Goal: Task Accomplishment & Management: Manage account settings

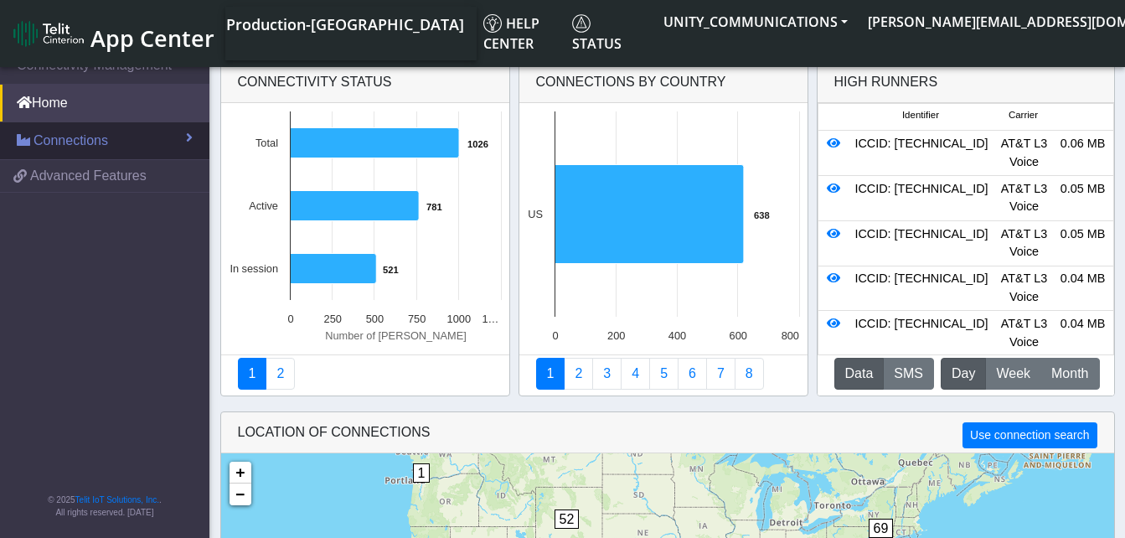
click at [114, 130] on link "Connections" at bounding box center [104, 140] width 209 height 37
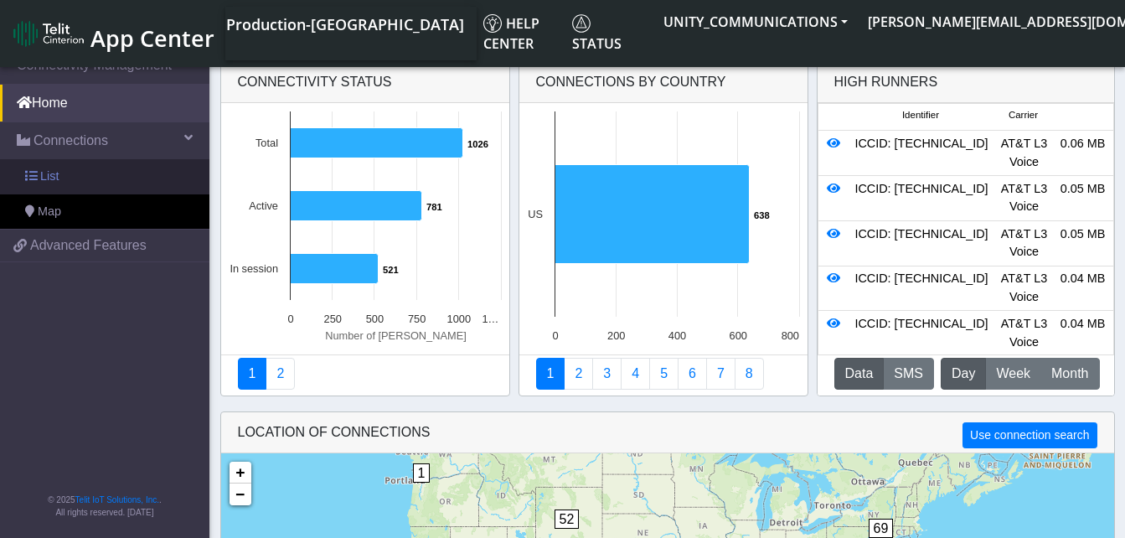
click at [85, 168] on link "List" at bounding box center [104, 176] width 209 height 35
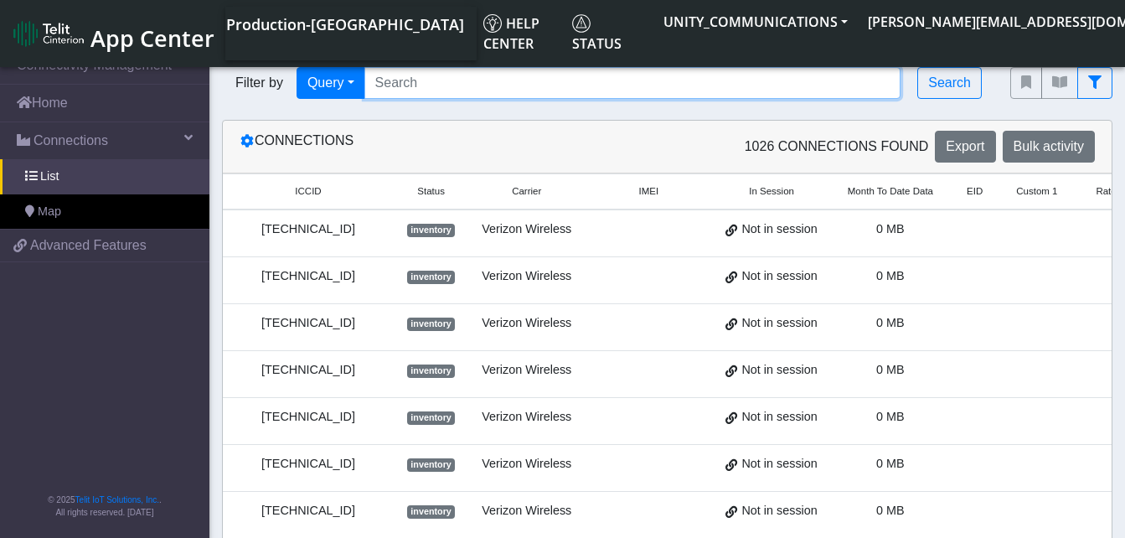
click at [400, 75] on input "Search..." at bounding box center [632, 83] width 537 height 32
paste input "89014104273663146945"
type input "89014104273663146945"
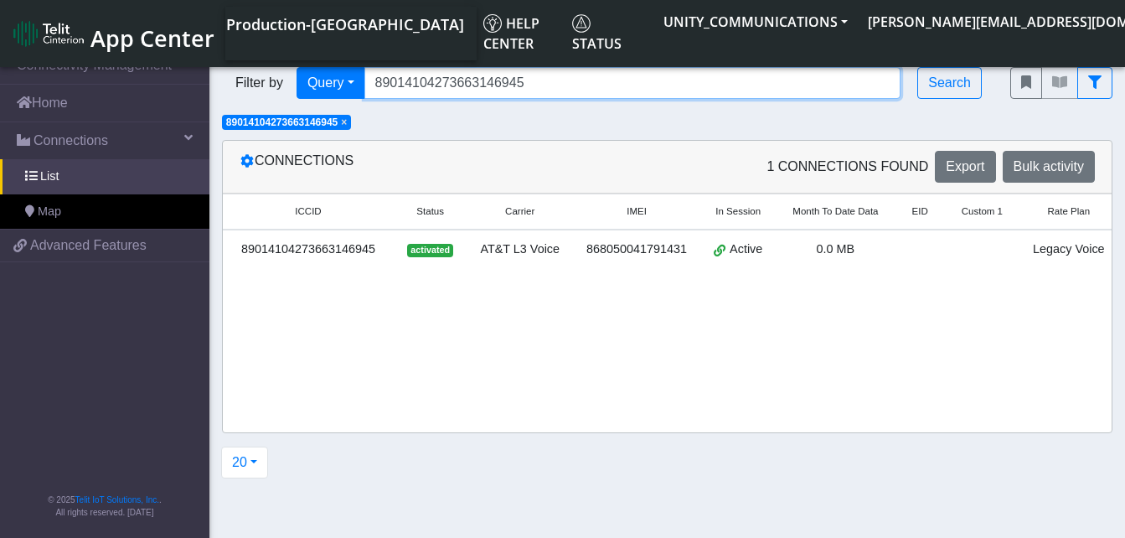
scroll to position [0, 151]
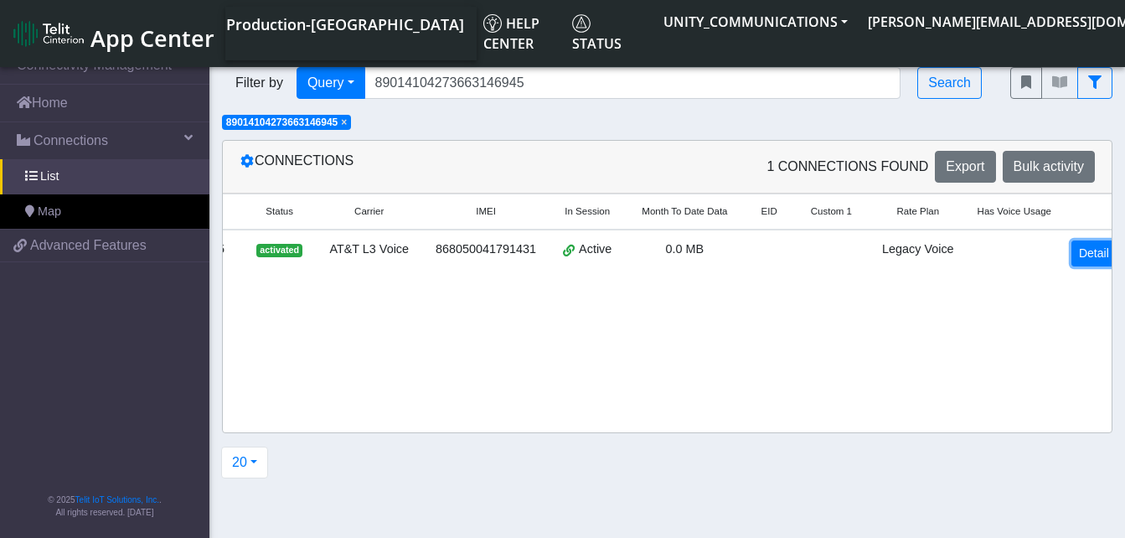
click at [1071, 250] on link "Detail" at bounding box center [1093, 253] width 45 height 26
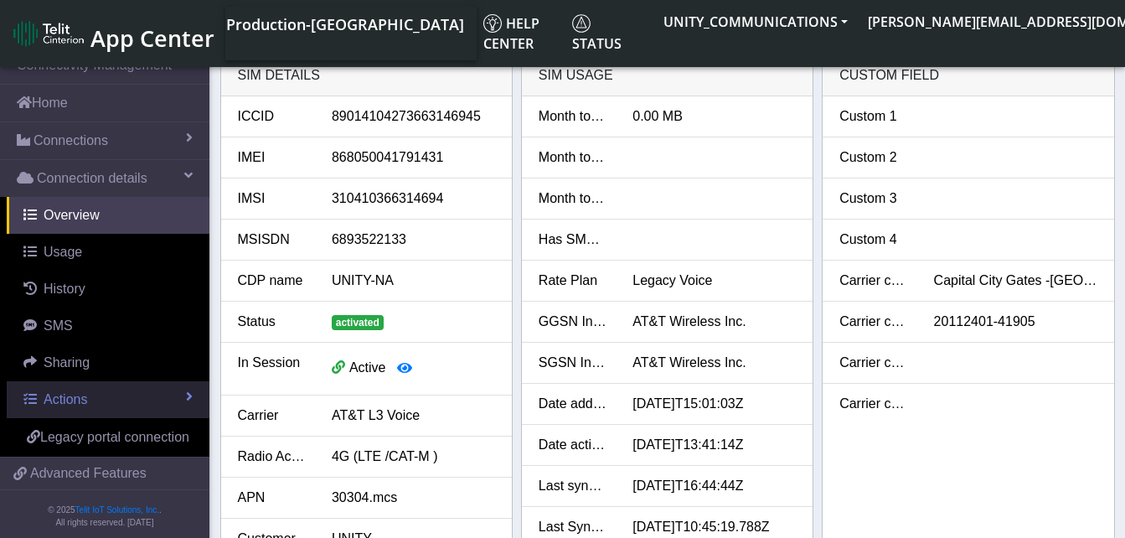
click at [65, 406] on span "Actions" at bounding box center [66, 399] width 44 height 14
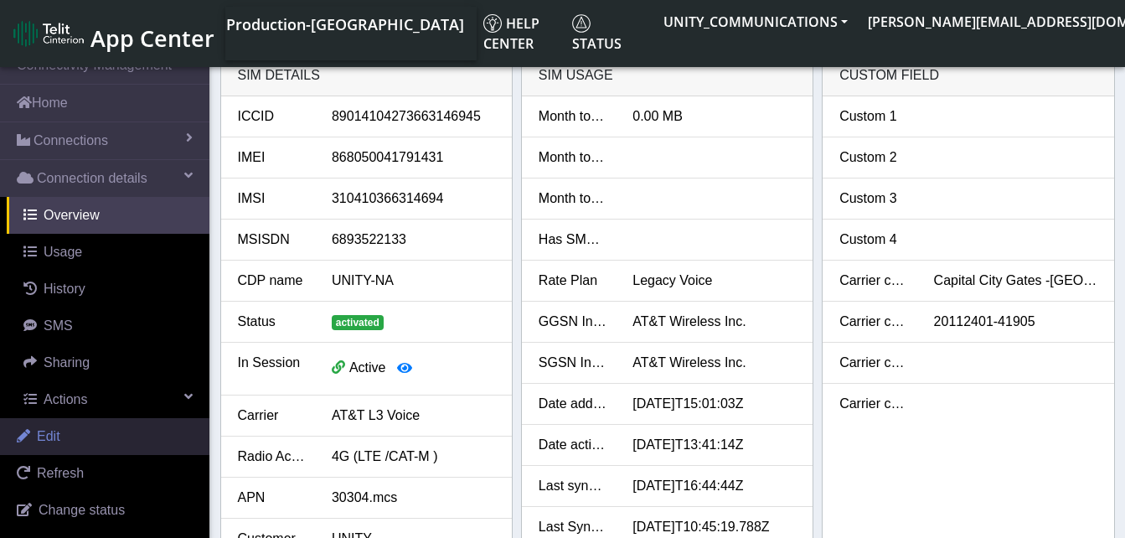
click at [65, 429] on link "Edit" at bounding box center [104, 436] width 209 height 37
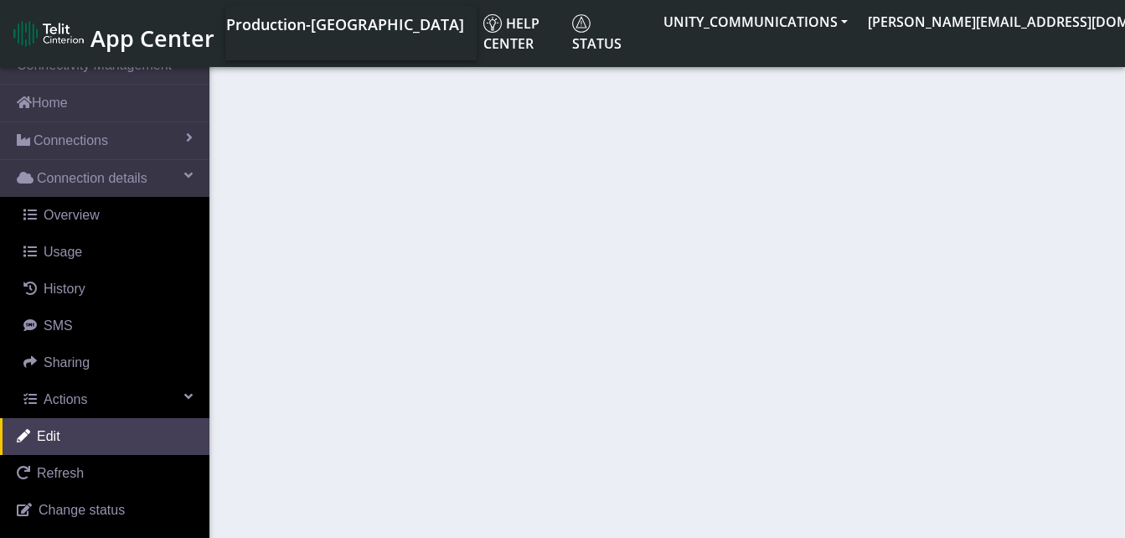
select select "25: 22845"
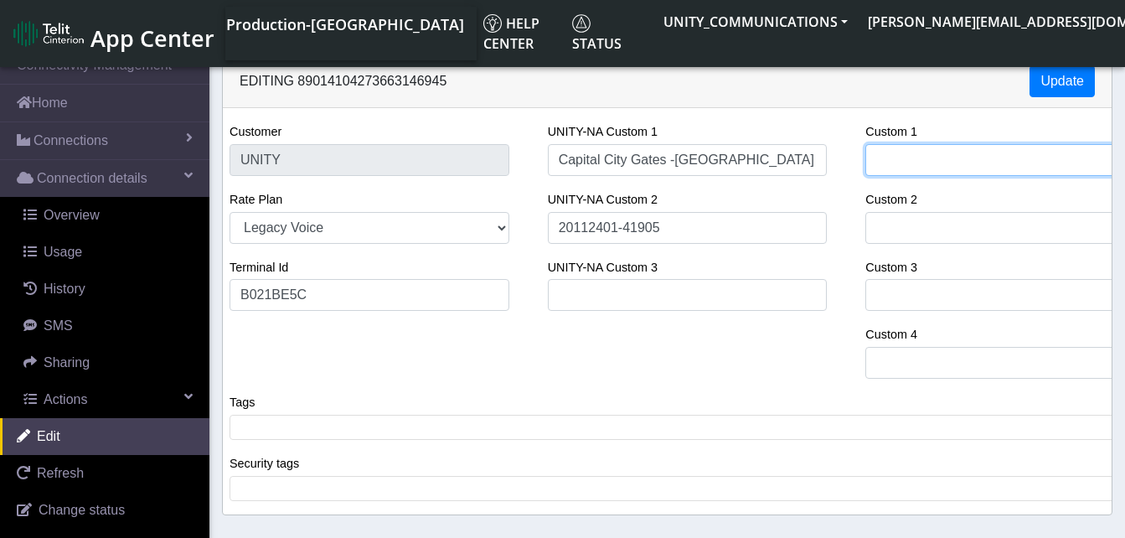
click at [916, 164] on input "Custom 1" at bounding box center [1005, 160] width 280 height 32
type input "Tr"
select select "41: 22845"
type input "Tra"
select select "57: 22845"
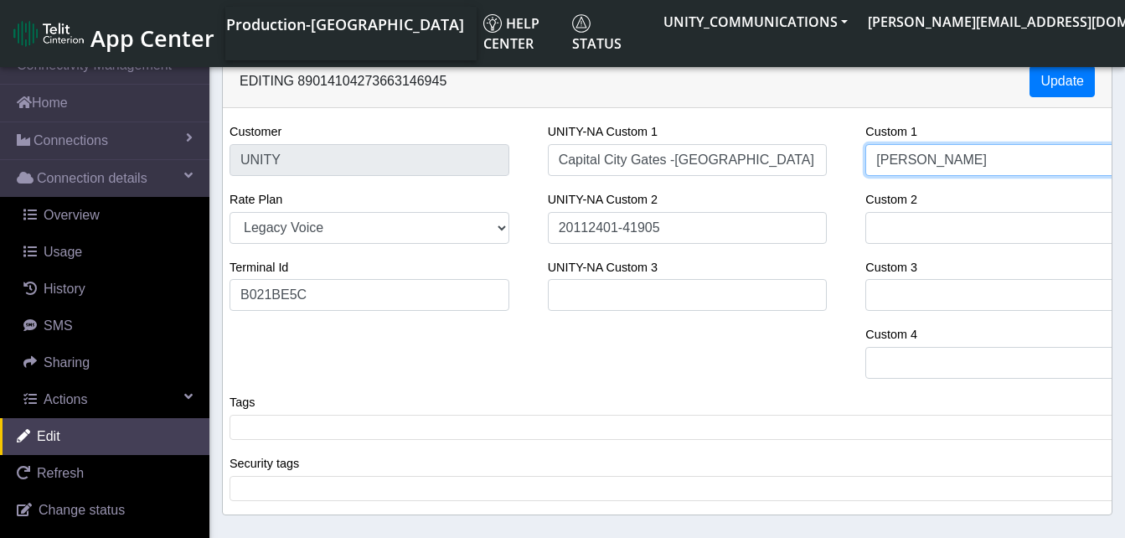
type input "Trans"
select select "65: 22845"
type input "Transmi"
select select "81: 22845"
type input "Transmit"
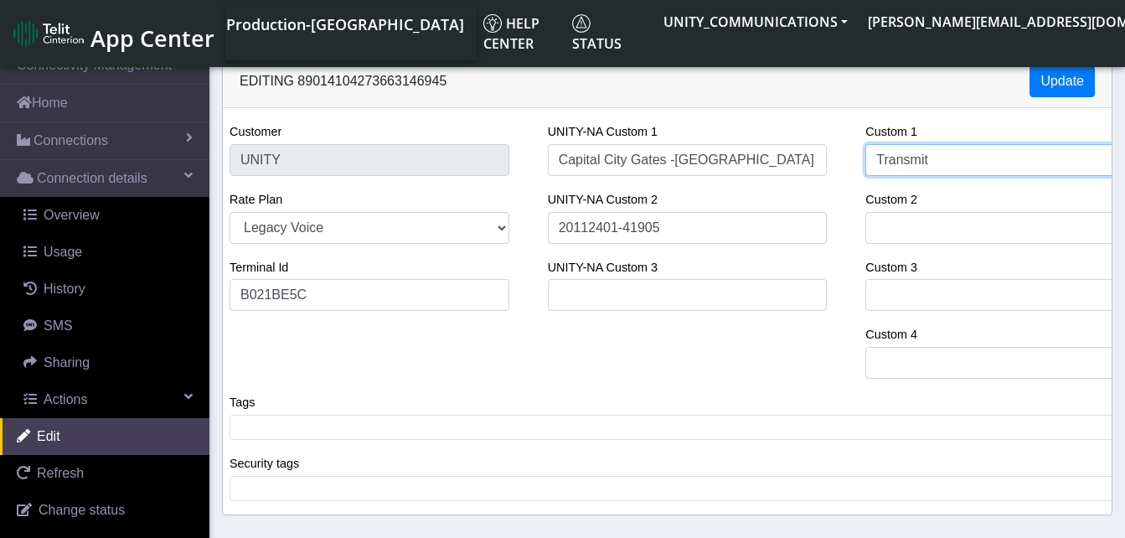
select select "89: 22845"
type input "Transmitte"
select select "105: 22845"
type input "Transmitter"
select select "113: 22845"
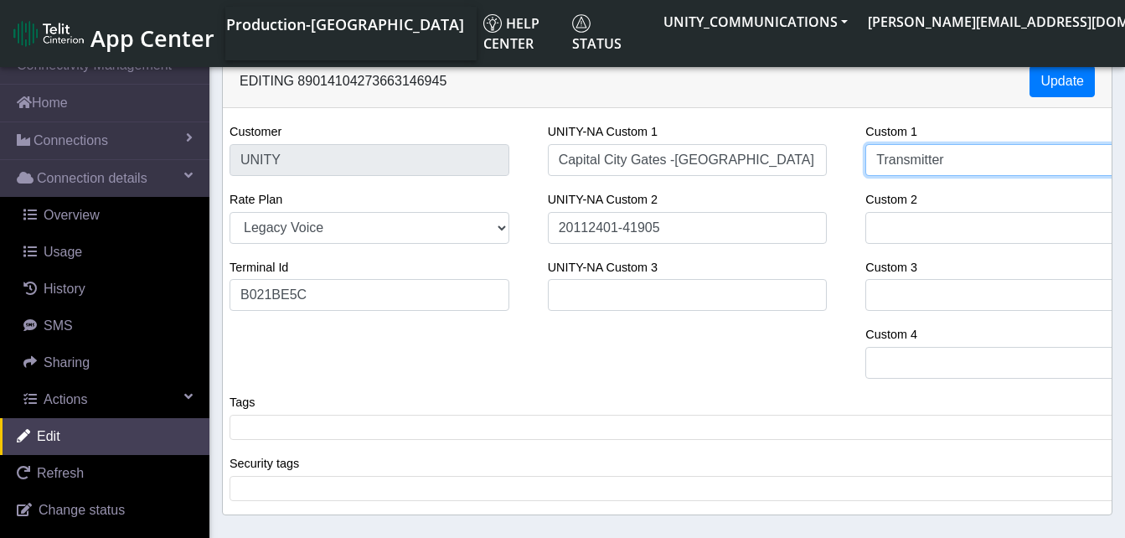
type input "Transmitter"
select select "121: 22845"
type input "Transmitter Solutions"
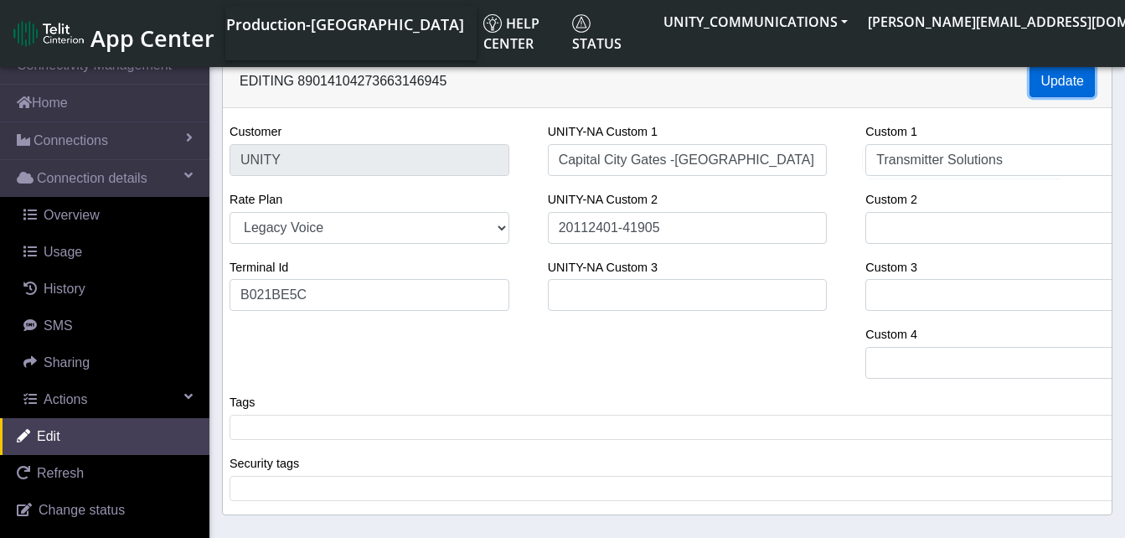
click at [1082, 85] on button "Update" at bounding box center [1062, 81] width 65 height 32
click at [1051, 81] on button "Update" at bounding box center [1062, 81] width 65 height 32
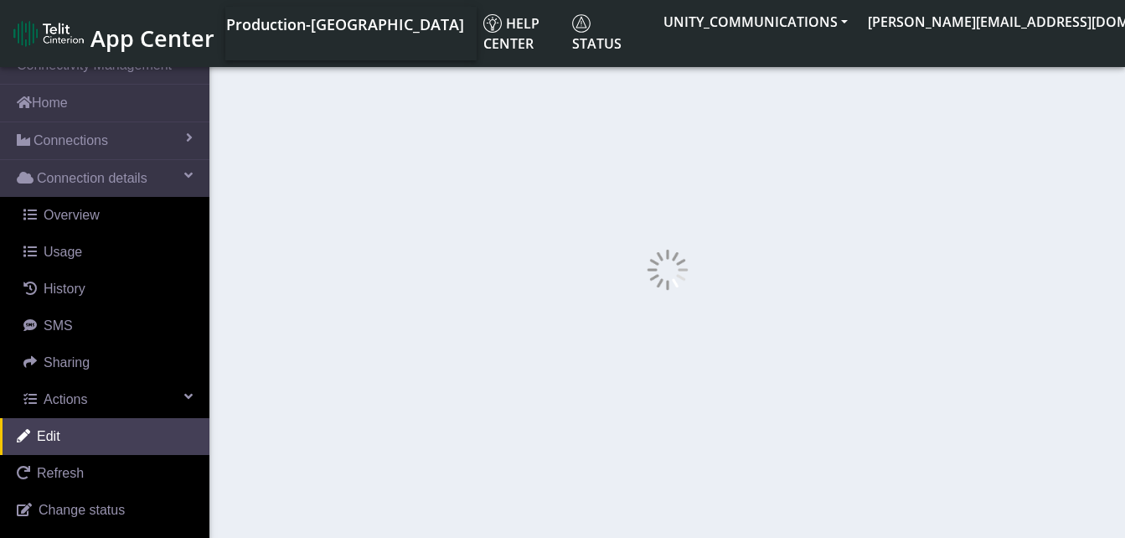
select select "185: 22845"
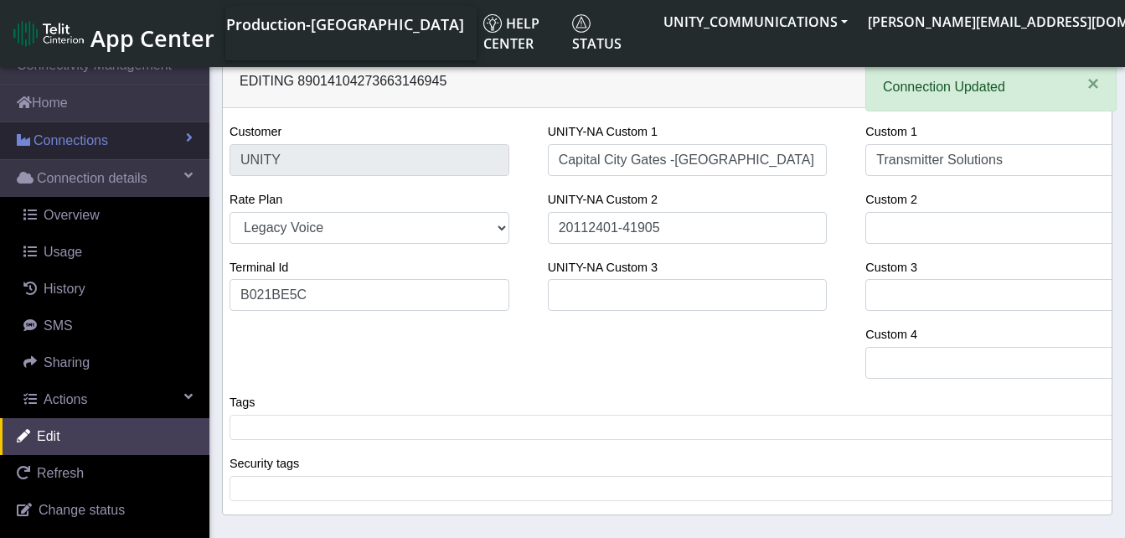
click at [86, 136] on span "Connections" at bounding box center [71, 141] width 75 height 20
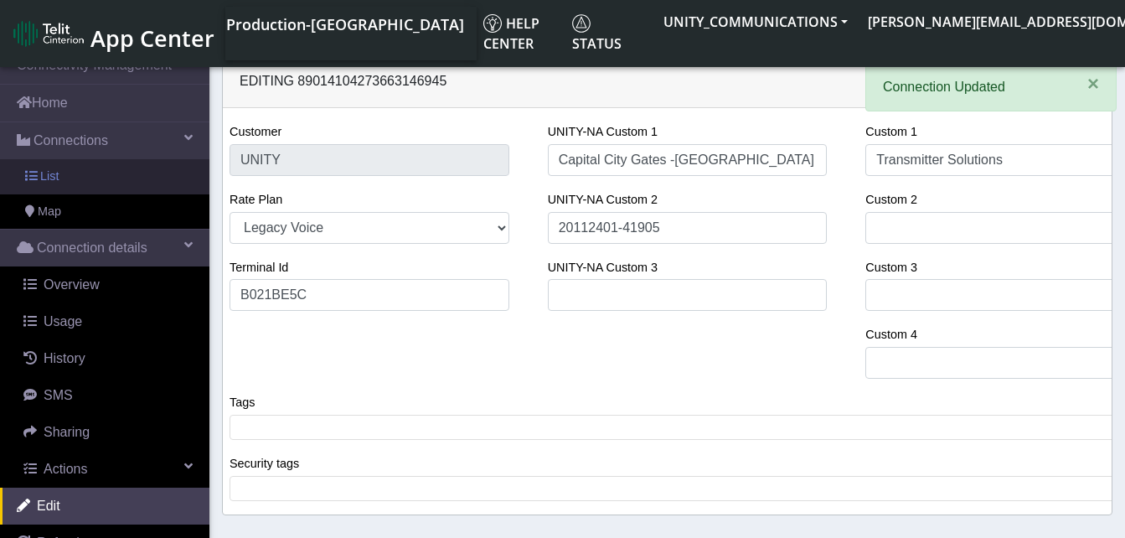
click at [82, 171] on link "List" at bounding box center [104, 176] width 209 height 35
